Goal: Information Seeking & Learning: Understand process/instructions

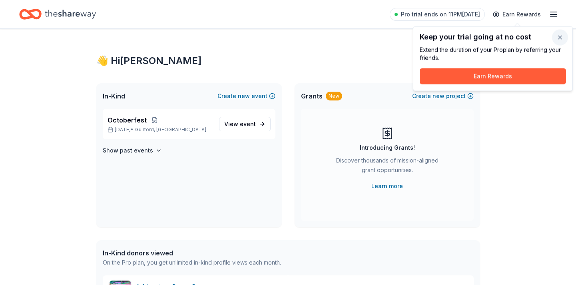
click at [561, 36] on button "button" at bounding box center [560, 38] width 16 height 16
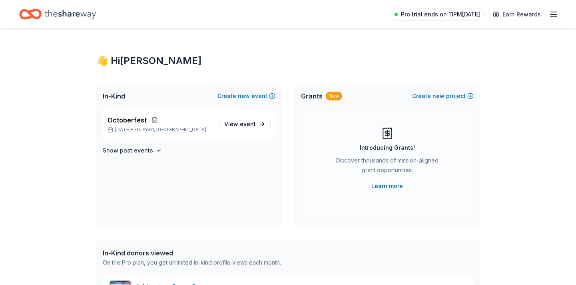
click at [428, 16] on span "Pro trial ends on 11PM, 8/25" at bounding box center [440, 15] width 79 height 10
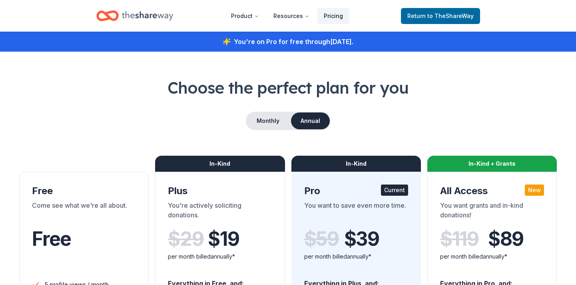
click at [334, 14] on link "Pricing" at bounding box center [333, 16] width 32 height 16
click at [415, 7] on div "Return to TheShareWay" at bounding box center [440, 15] width 79 height 19
click at [416, 14] on span "Return to TheShareWay" at bounding box center [440, 16] width 66 height 10
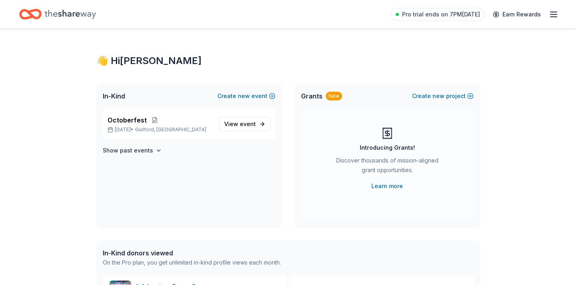
click at [554, 12] on icon "button" at bounding box center [554, 15] width 10 height 10
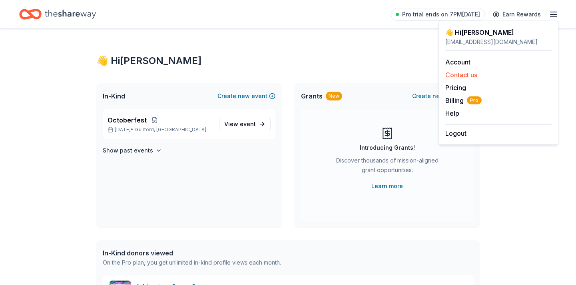
click at [477, 75] on button "Contact us" at bounding box center [461, 75] width 32 height 10
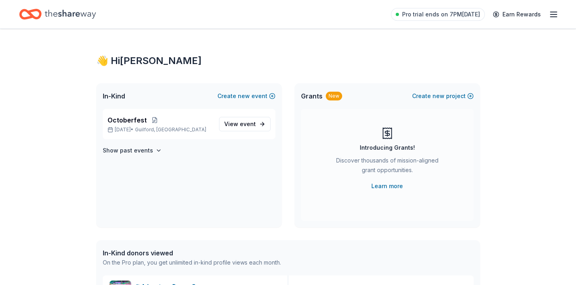
click at [551, 14] on line "button" at bounding box center [553, 14] width 6 height 0
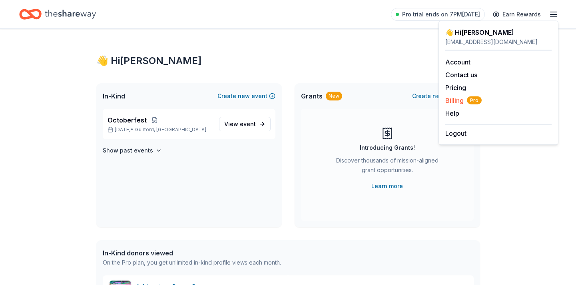
click at [454, 101] on span "Billing Pro" at bounding box center [463, 101] width 36 height 10
